Goal: Task Accomplishment & Management: Manage account settings

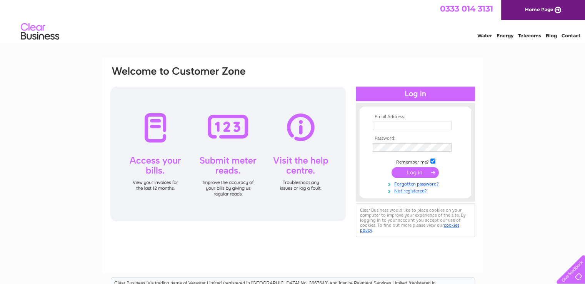
type input "[EMAIL_ADDRESS][DOMAIN_NAME]"
click at [400, 174] on input "submit" at bounding box center [415, 172] width 47 height 11
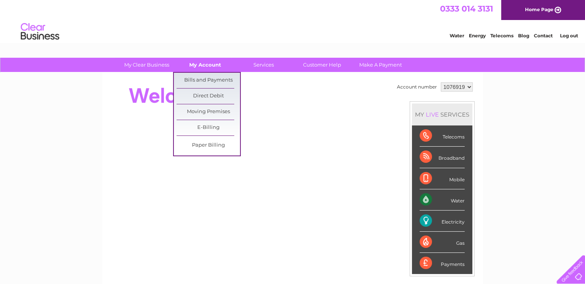
click at [210, 69] on link "My Account" at bounding box center [205, 65] width 63 height 14
click at [209, 77] on link "Bills and Payments" at bounding box center [208, 80] width 63 height 15
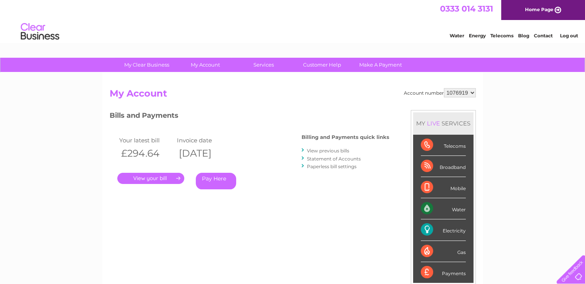
click at [143, 179] on link "." at bounding box center [150, 178] width 67 height 11
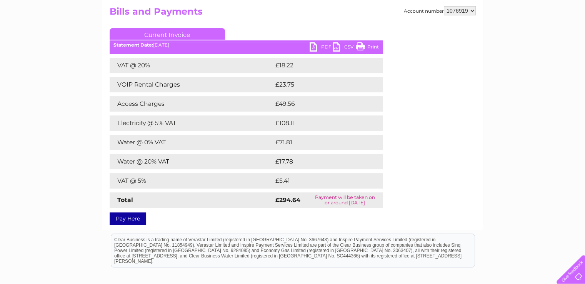
scroll to position [97, 0]
